Goal: Task Accomplishment & Management: Complete application form

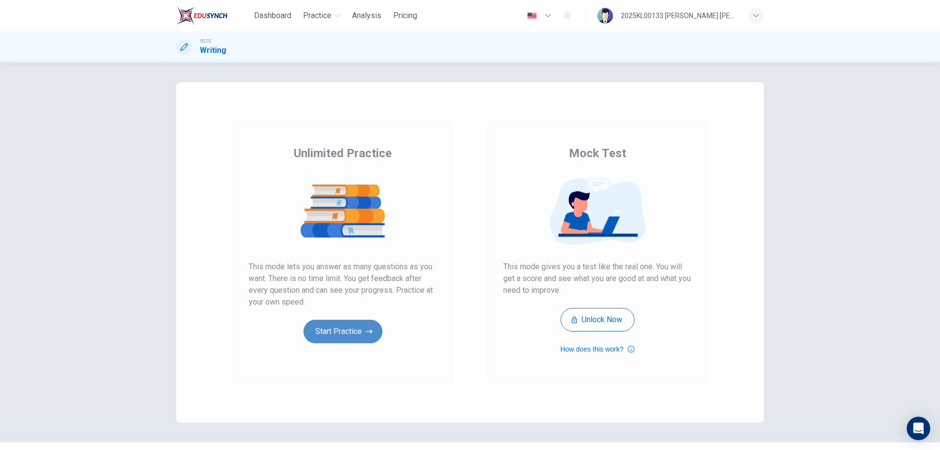
click at [349, 329] on button "Start Practice" at bounding box center [343, 332] width 79 height 24
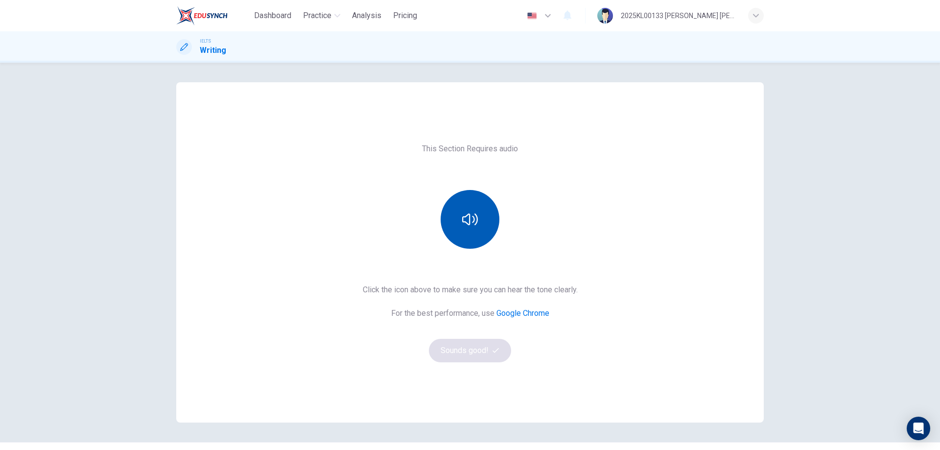
click at [472, 219] on icon "button" at bounding box center [470, 220] width 16 height 12
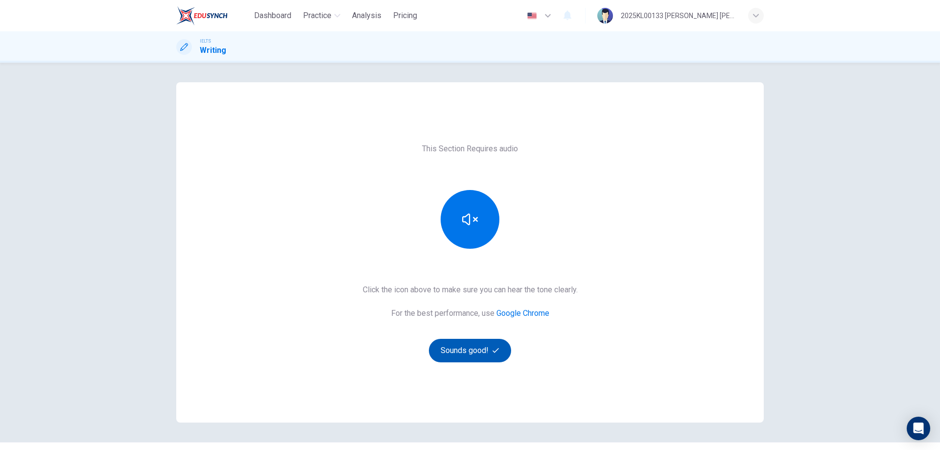
click at [481, 349] on button "Sounds good!" at bounding box center [470, 351] width 82 height 24
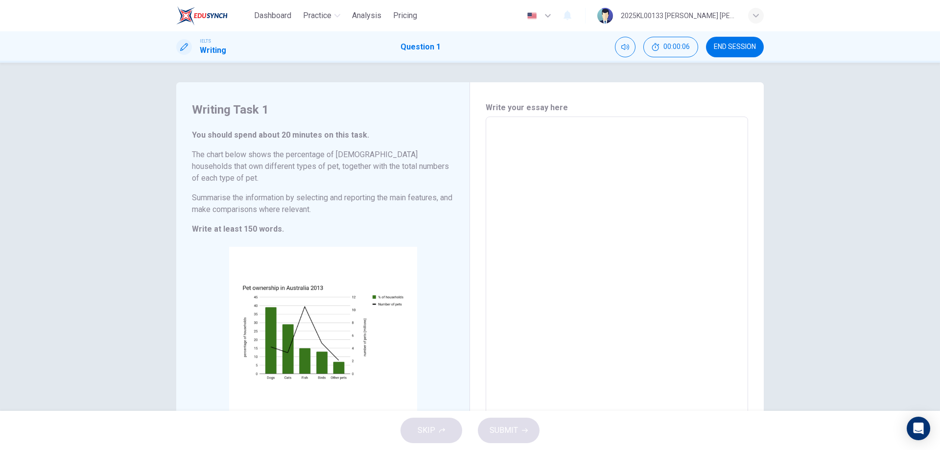
click at [524, 122] on div "x ​" at bounding box center [617, 267] width 263 height 301
type textarea "t"
type textarea "x"
type textarea "te"
type textarea "x"
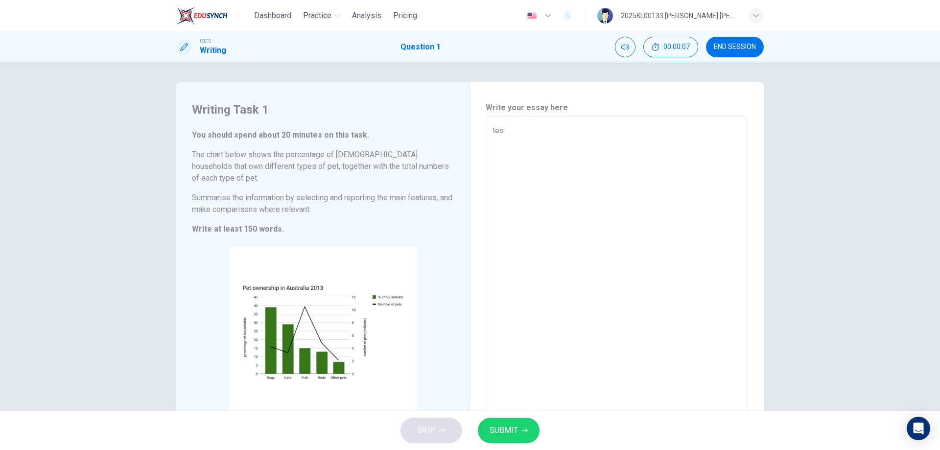
type textarea "test"
type textarea "x"
type textarea "test"
type textarea "x"
type textarea "test t"
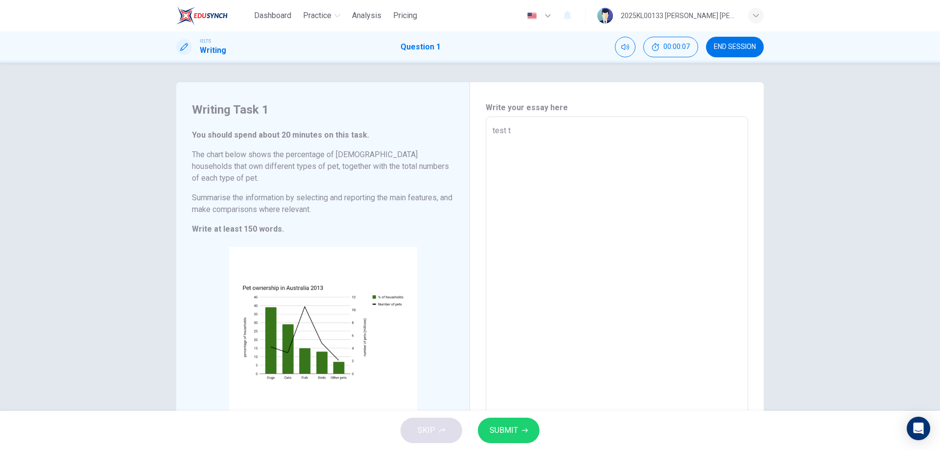
type textarea "x"
type textarea "test te"
type textarea "x"
type textarea "test tet"
type textarea "x"
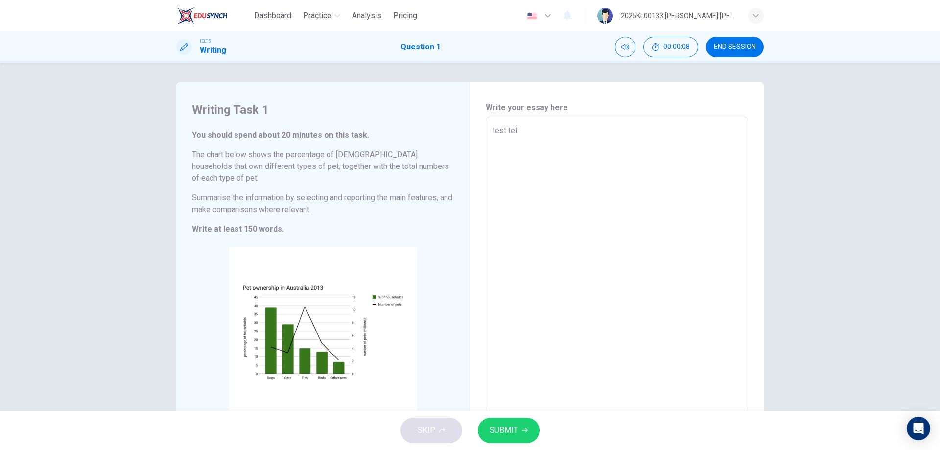
type textarea "test te"
type textarea "x"
type textarea "test t"
type textarea "x"
type textarea "test te"
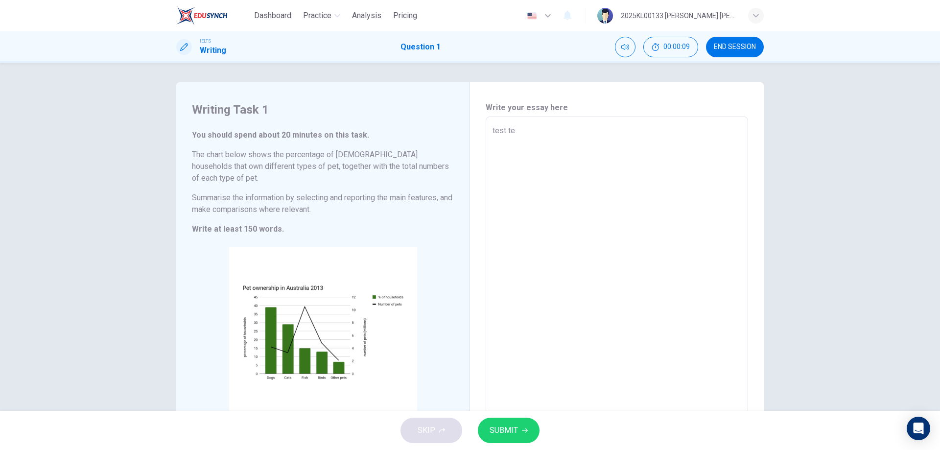
type textarea "x"
type textarea "test tes"
type textarea "x"
type textarea "test test"
type textarea "x"
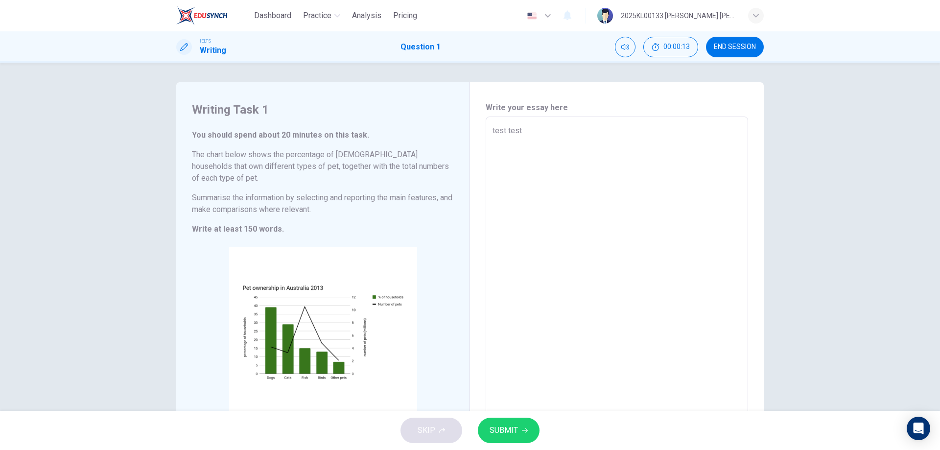
scroll to position [49, 0]
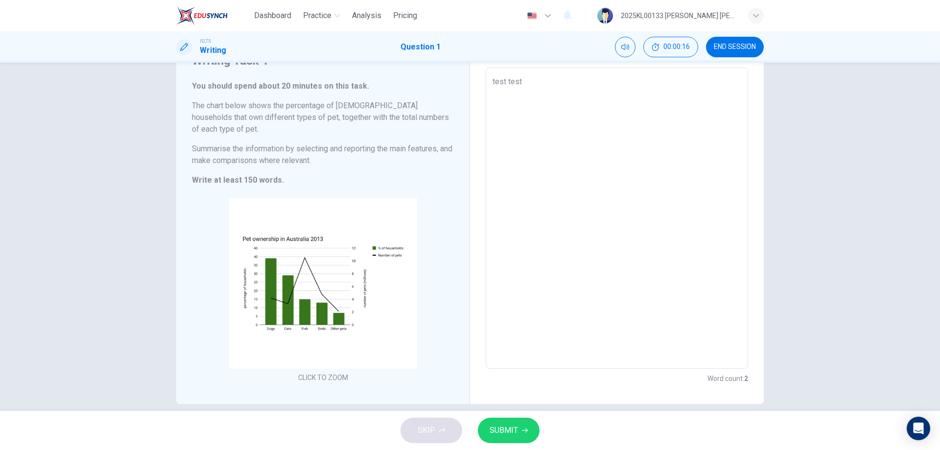
type textarea "test test"
click at [503, 430] on span "SUBMIT" at bounding box center [504, 431] width 28 height 14
type textarea "x"
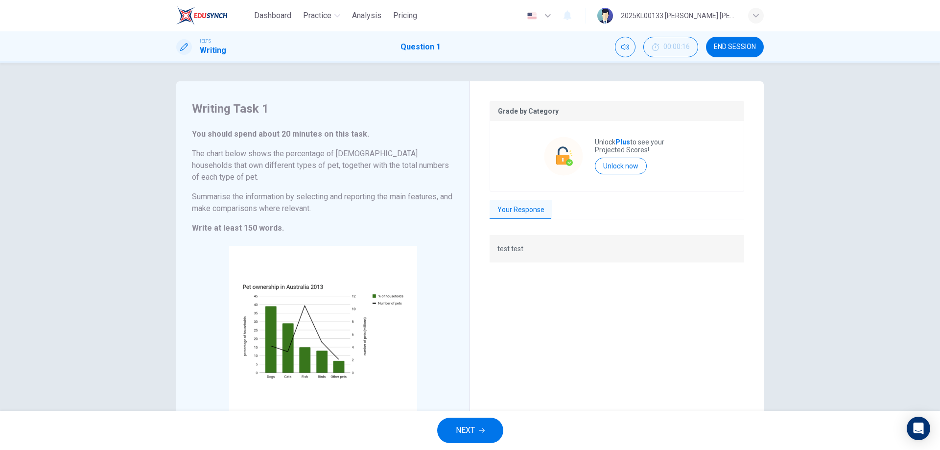
scroll to position [0, 0]
click at [268, 15] on span "Dashboard" at bounding box center [272, 16] width 37 height 12
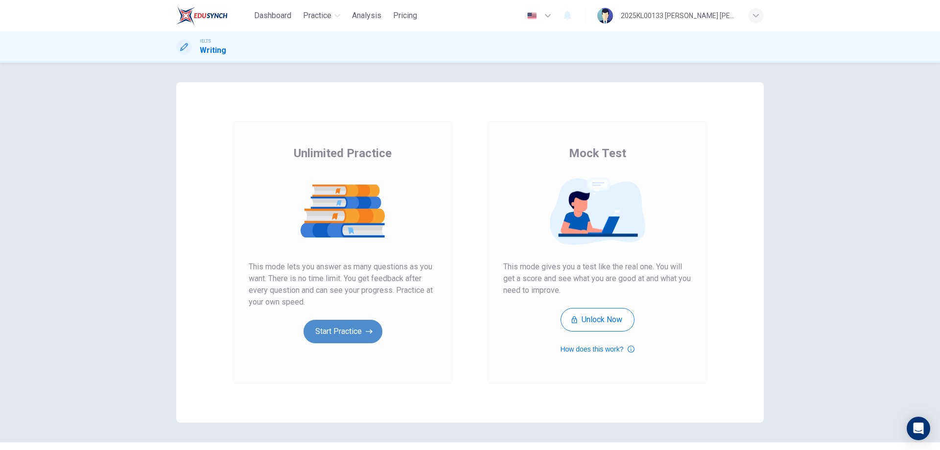
click at [333, 329] on button "Start Practice" at bounding box center [343, 332] width 79 height 24
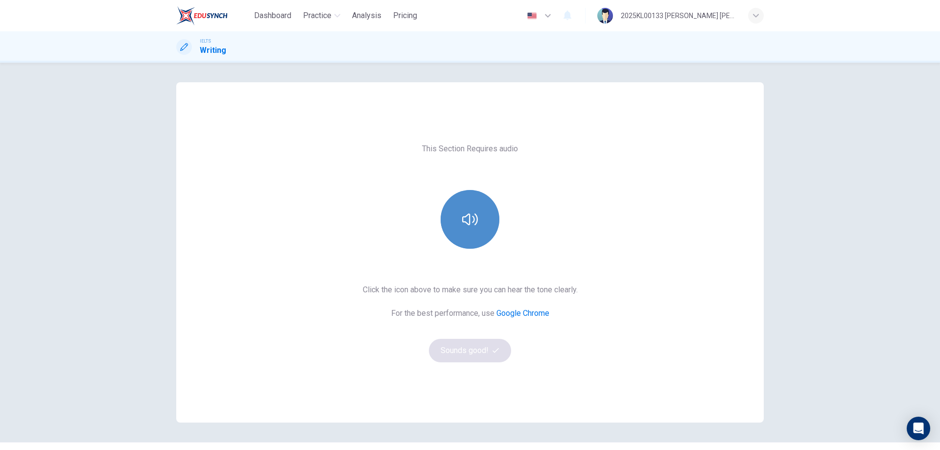
click at [471, 225] on icon "button" at bounding box center [470, 220] width 16 height 16
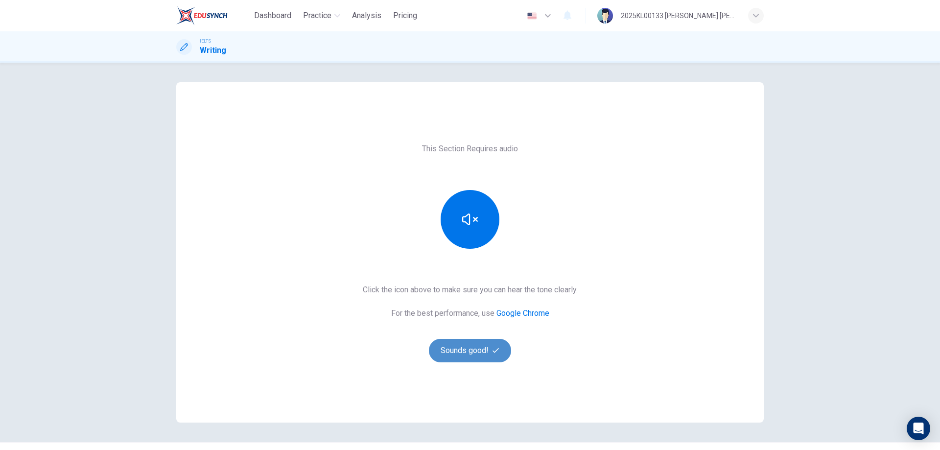
click at [472, 349] on button "Sounds good!" at bounding box center [470, 351] width 82 height 24
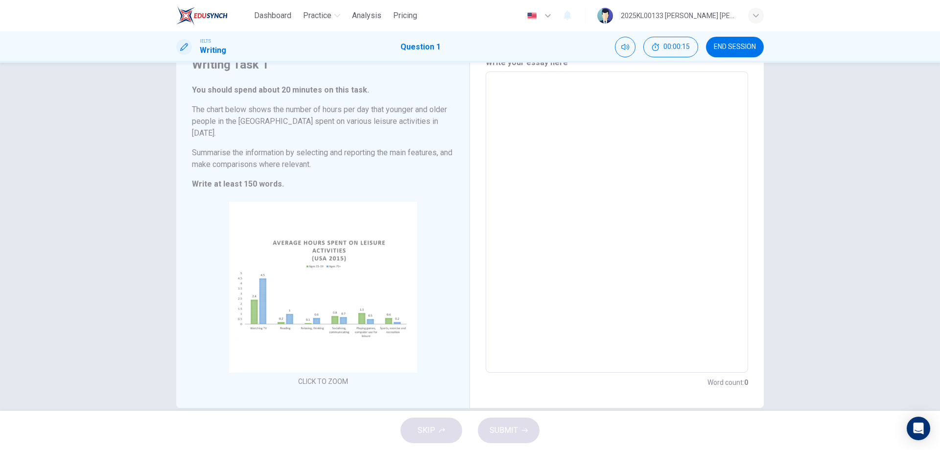
scroll to position [50, 0]
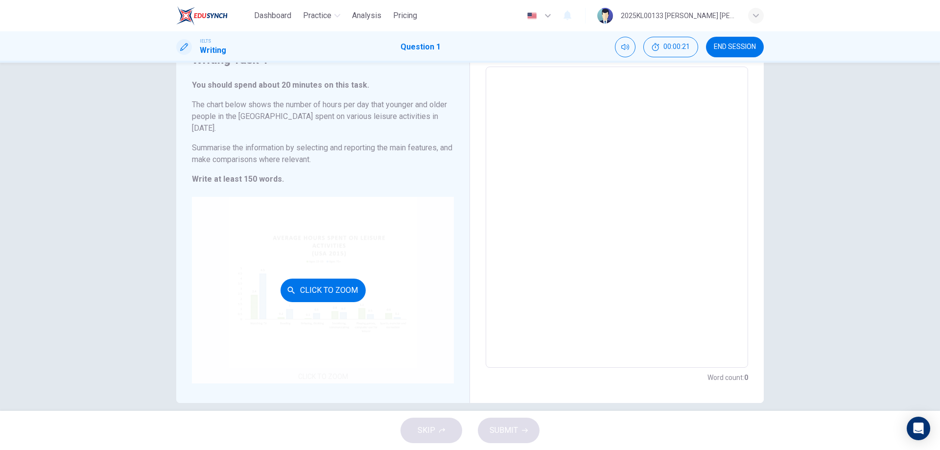
click at [312, 279] on button "Click to Zoom" at bounding box center [323, 291] width 85 height 24
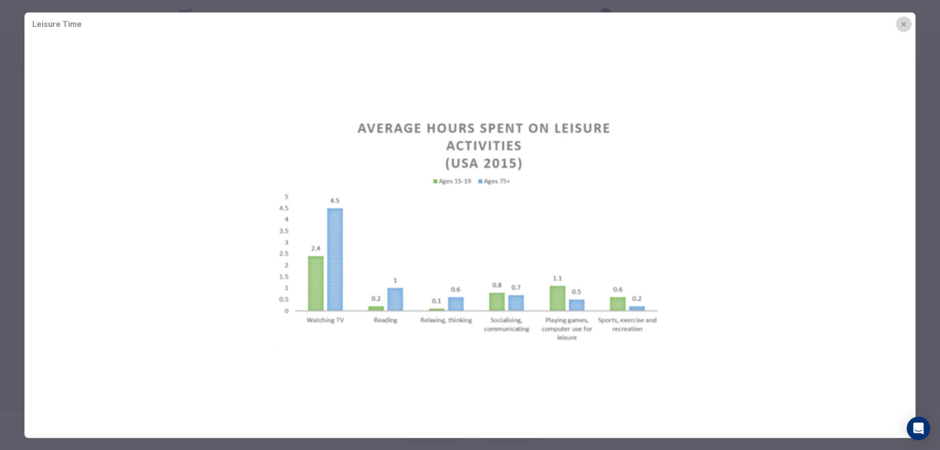
click at [902, 26] on icon "button" at bounding box center [904, 24] width 8 height 8
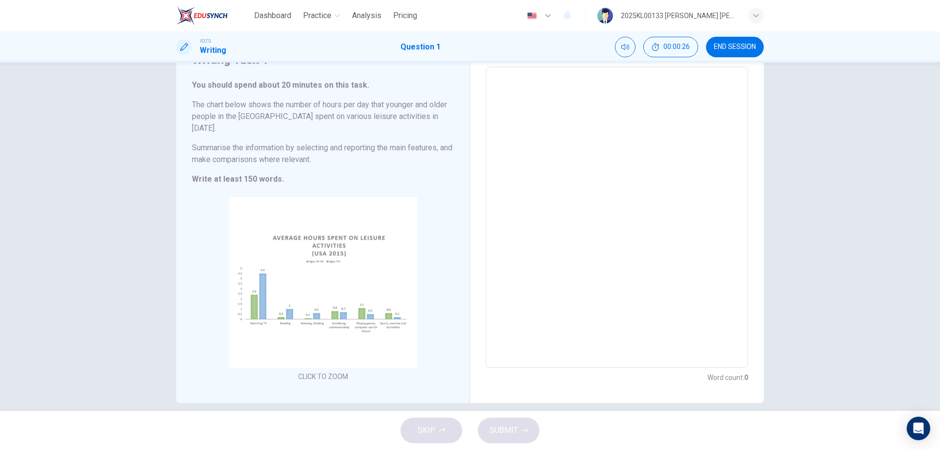
scroll to position [0, 0]
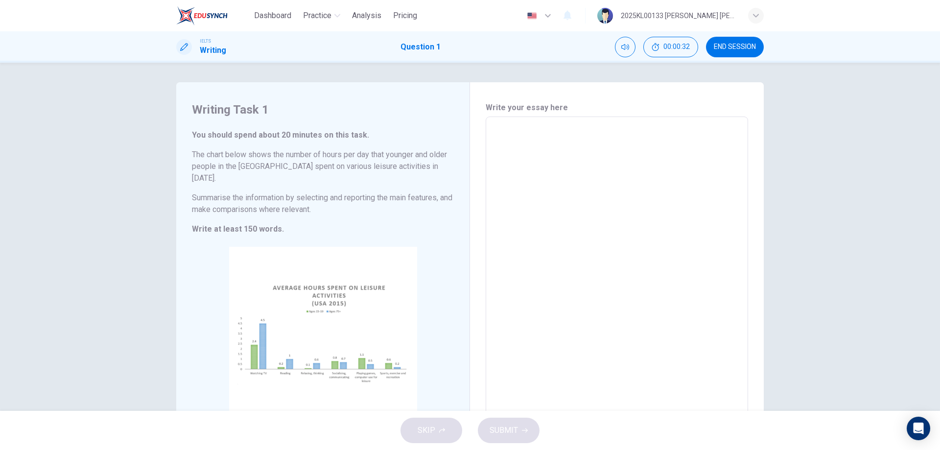
drag, startPoint x: 190, startPoint y: 109, endPoint x: 281, endPoint y: 217, distance: 141.9
click at [281, 217] on div "Writing Task 1 You should spend about 20 minutes on this task. The chart below …" at bounding box center [323, 267] width 294 height 371
drag, startPoint x: 276, startPoint y: 219, endPoint x: 198, endPoint y: 103, distance: 140.1
click at [199, 106] on div "Writing Task 1 You should spend about 20 minutes on this task. The chart below …" at bounding box center [323, 267] width 294 height 371
drag, startPoint x: 193, startPoint y: 109, endPoint x: 277, endPoint y: 214, distance: 134.8
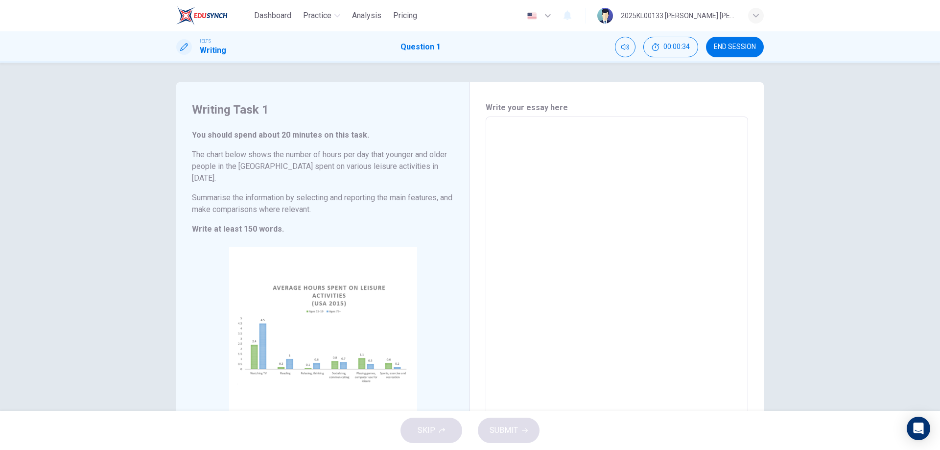
click at [277, 212] on div "Writing Task 1 You should spend about 20 minutes on this task. The chart below …" at bounding box center [323, 267] width 294 height 371
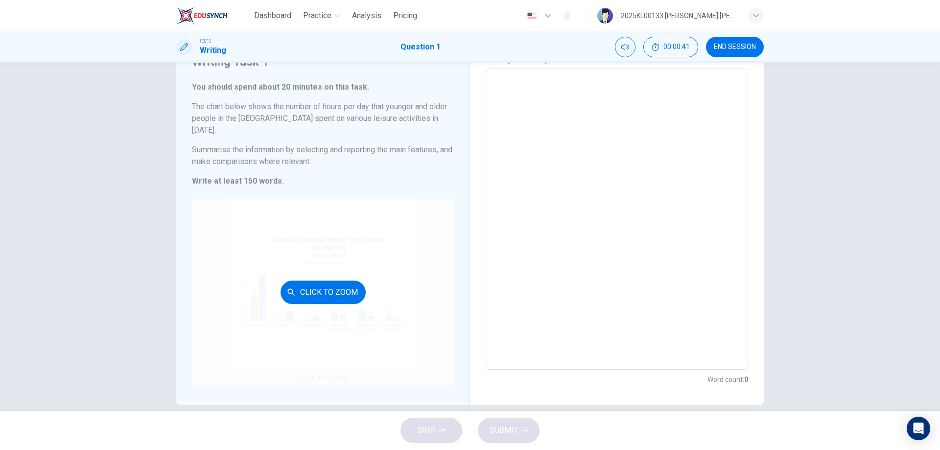
scroll to position [50, 0]
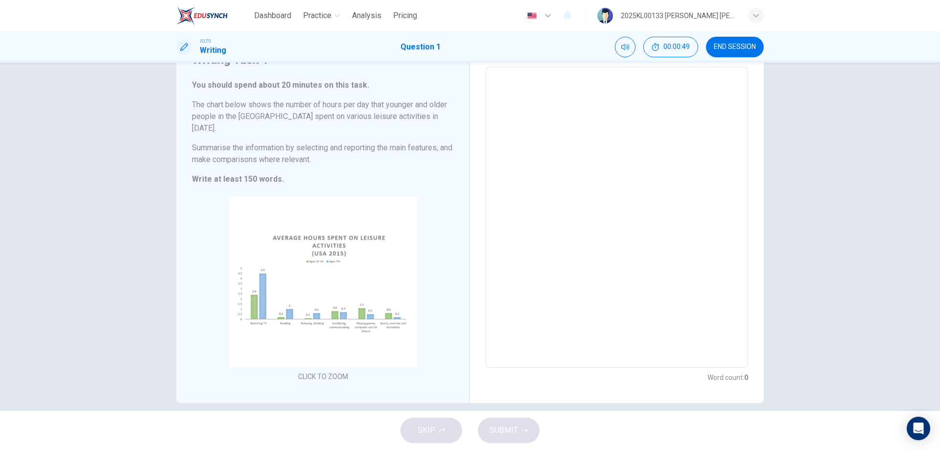
click at [609, 145] on textarea at bounding box center [617, 217] width 249 height 285
